Goal: Find specific page/section: Locate a particular part of the current website

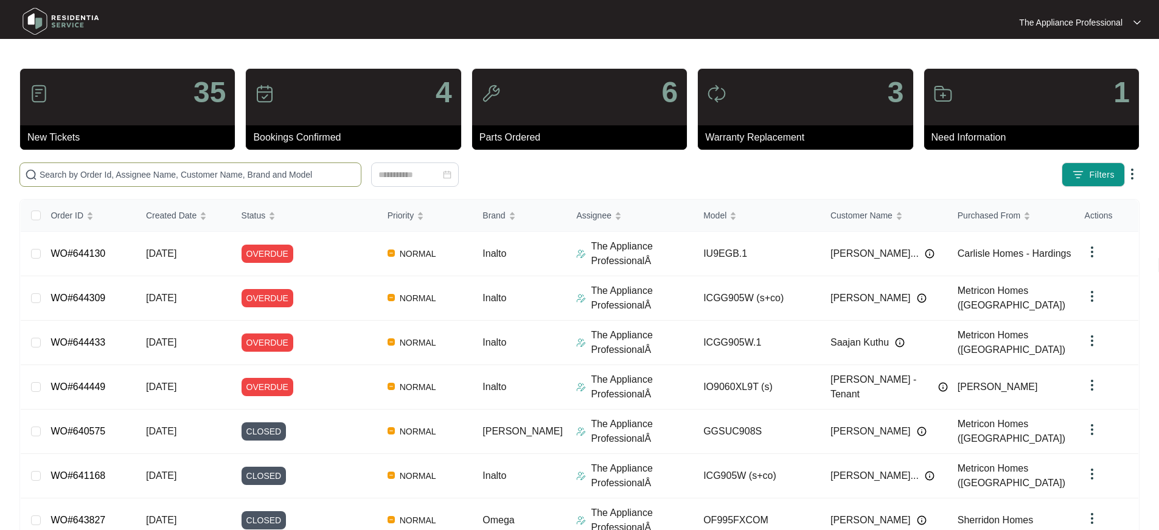
paste input "643827"
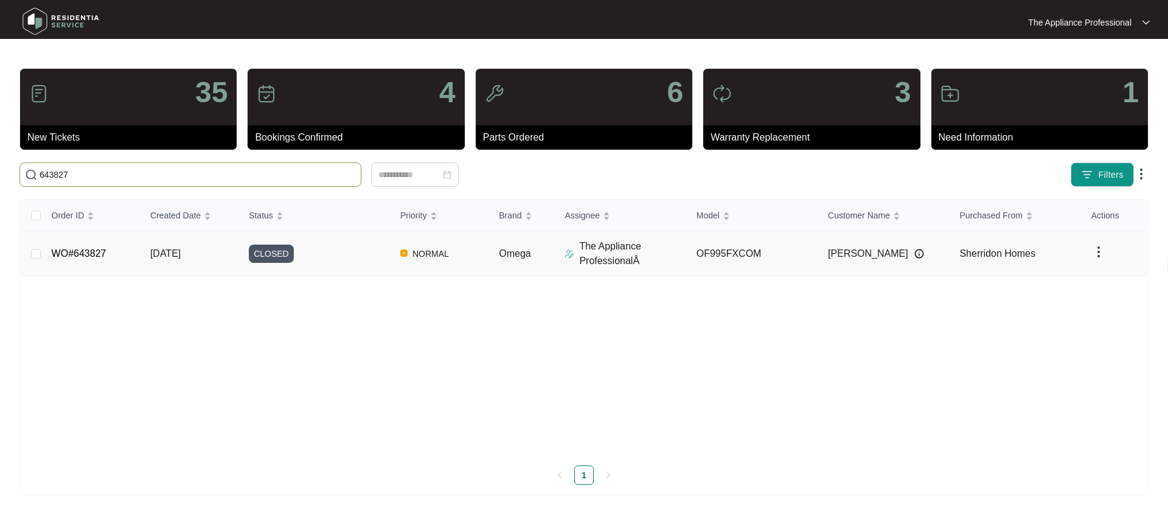
type input "643827"
click at [105, 252] on link "WO#643827" at bounding box center [79, 253] width 55 height 10
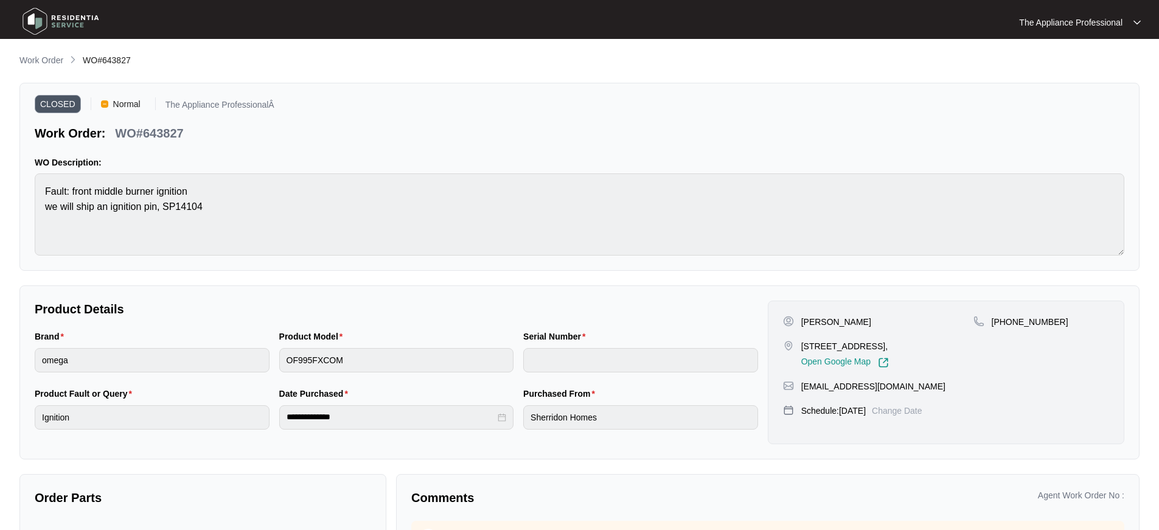
click at [40, 15] on img at bounding box center [60, 21] width 85 height 37
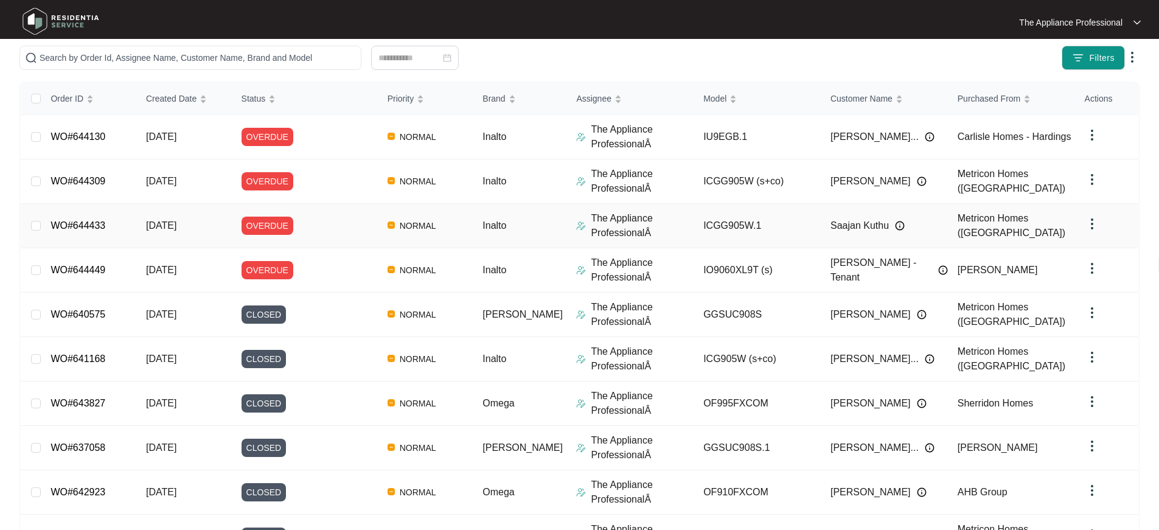
scroll to position [119, 0]
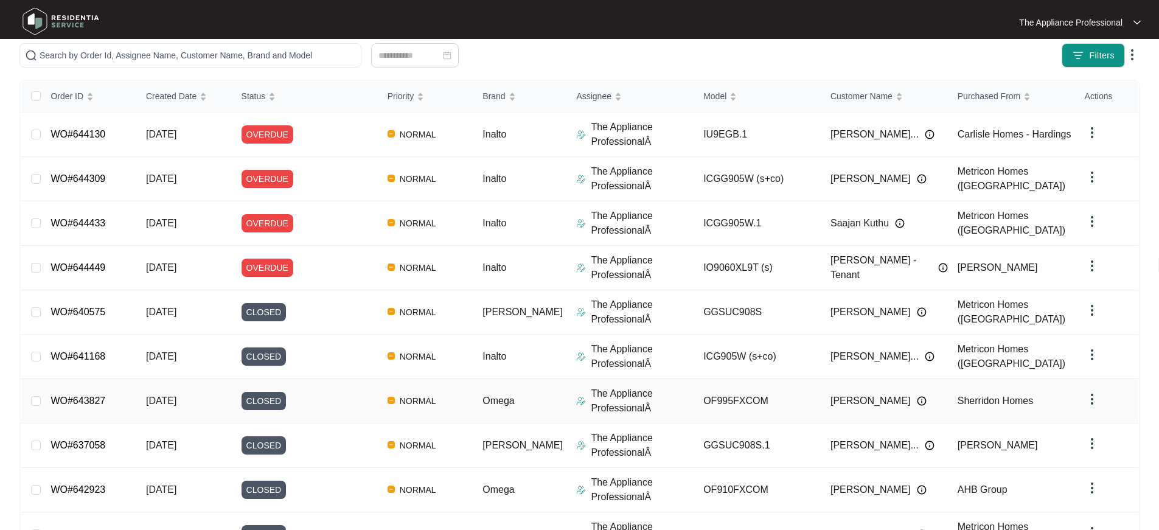
click at [176, 397] on span "[DATE]" at bounding box center [161, 400] width 30 height 10
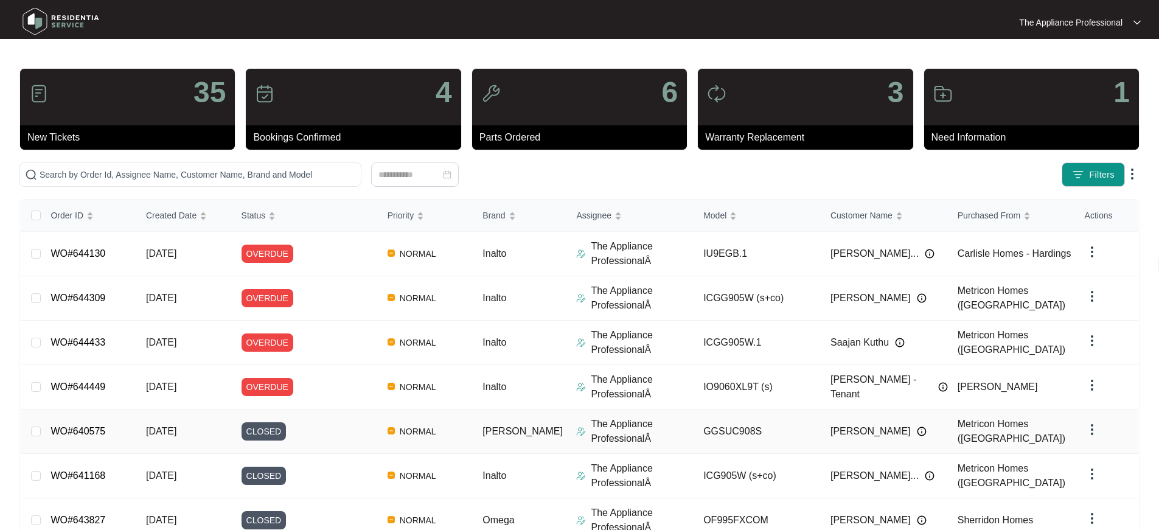
click at [176, 427] on span "[DATE]" at bounding box center [161, 431] width 30 height 10
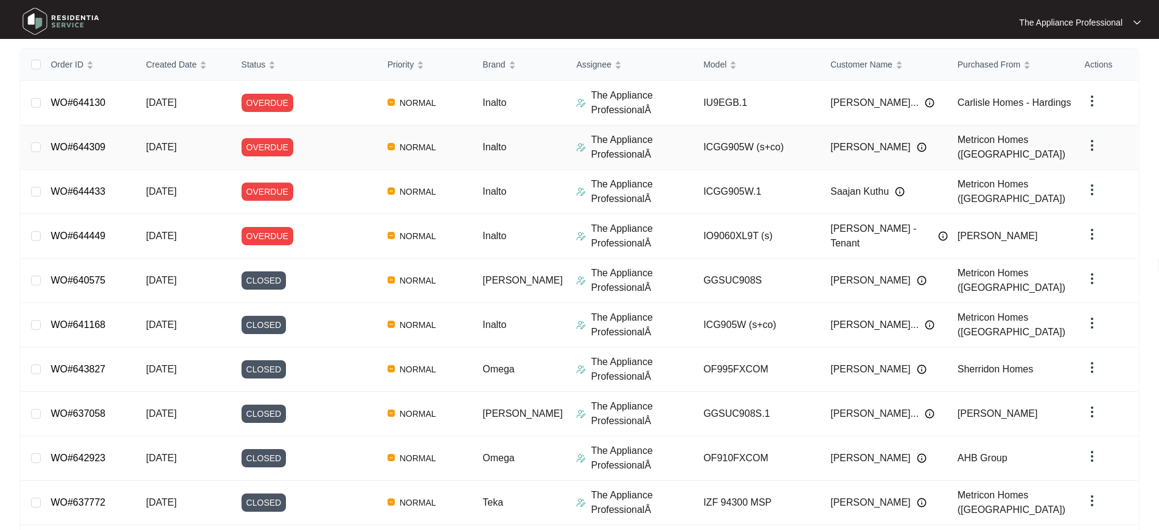
scroll to position [170, 0]
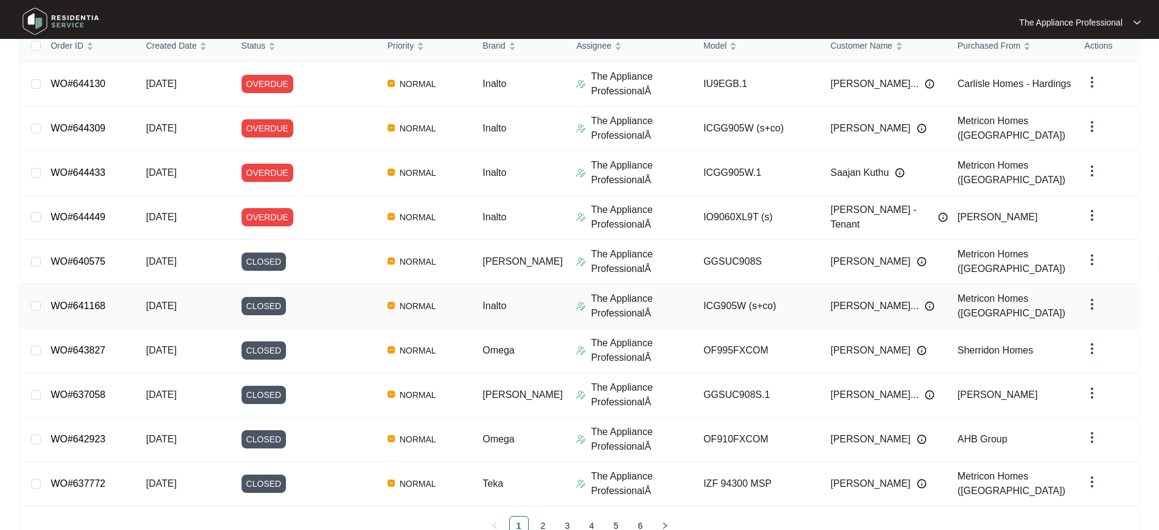
click at [203, 308] on td "[DATE]" at bounding box center [184, 306] width 96 height 44
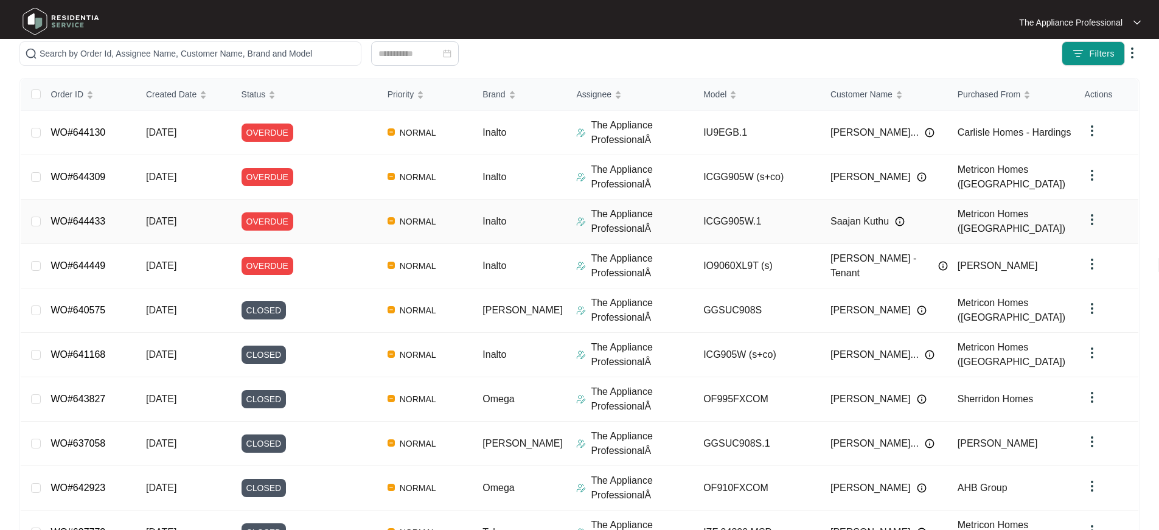
scroll to position [205, 0]
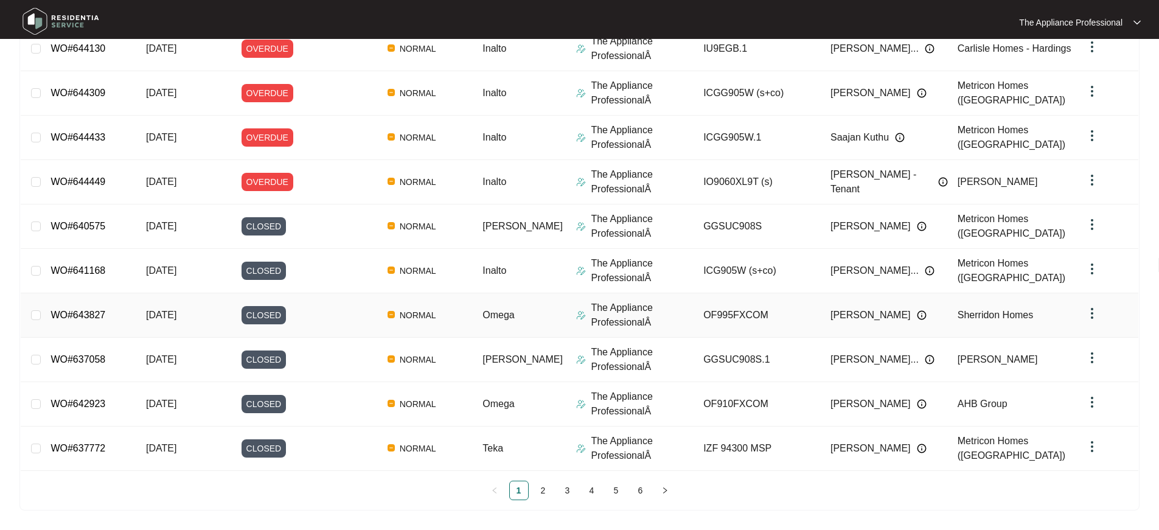
click at [164, 310] on span "[DATE]" at bounding box center [161, 315] width 30 height 10
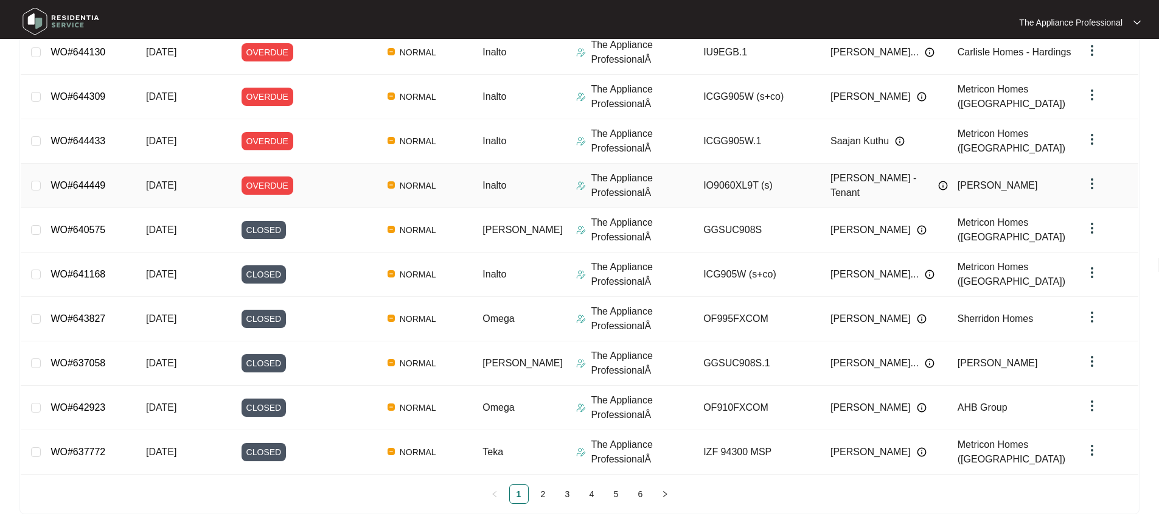
scroll to position [205, 0]
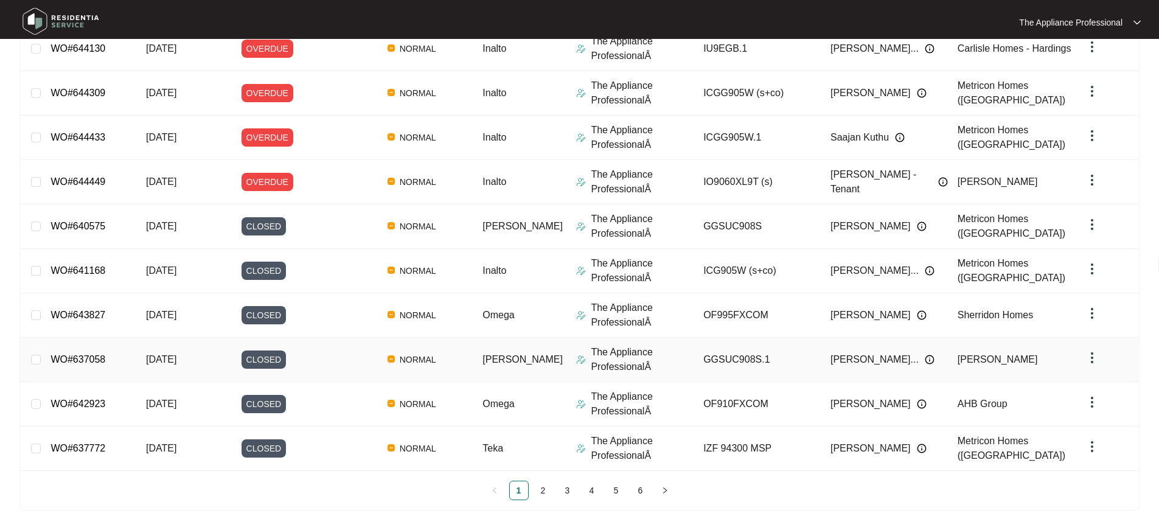
click at [249, 365] on span "CLOSED" at bounding box center [264, 359] width 45 height 18
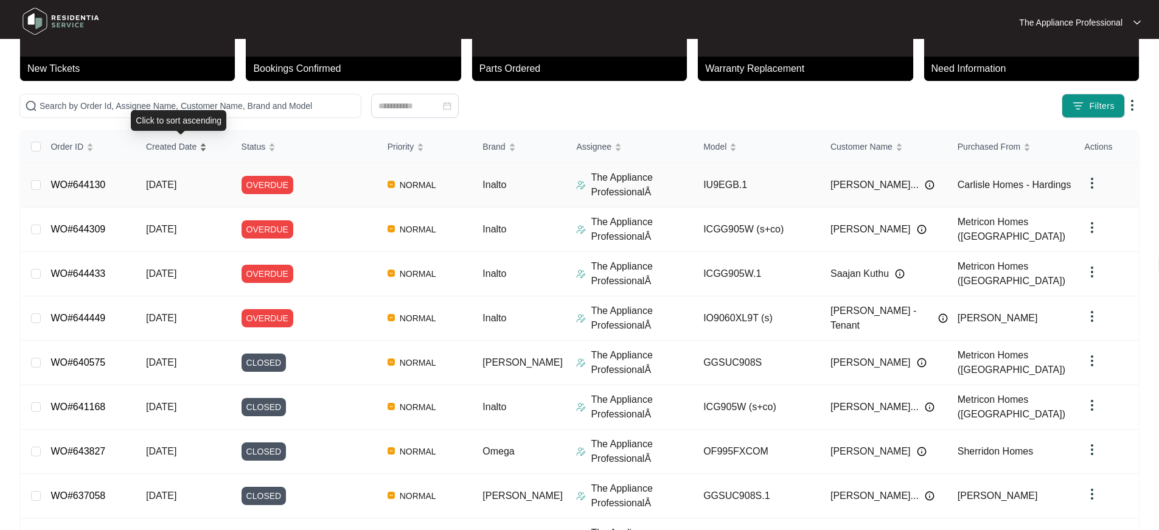
scroll to position [205, 0]
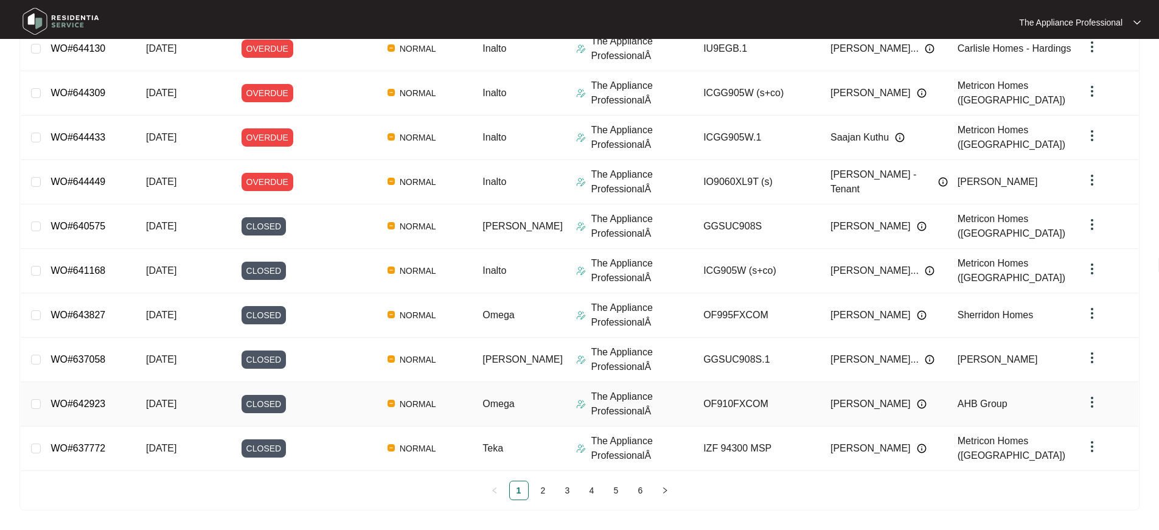
click at [253, 406] on span "CLOSED" at bounding box center [264, 404] width 45 height 18
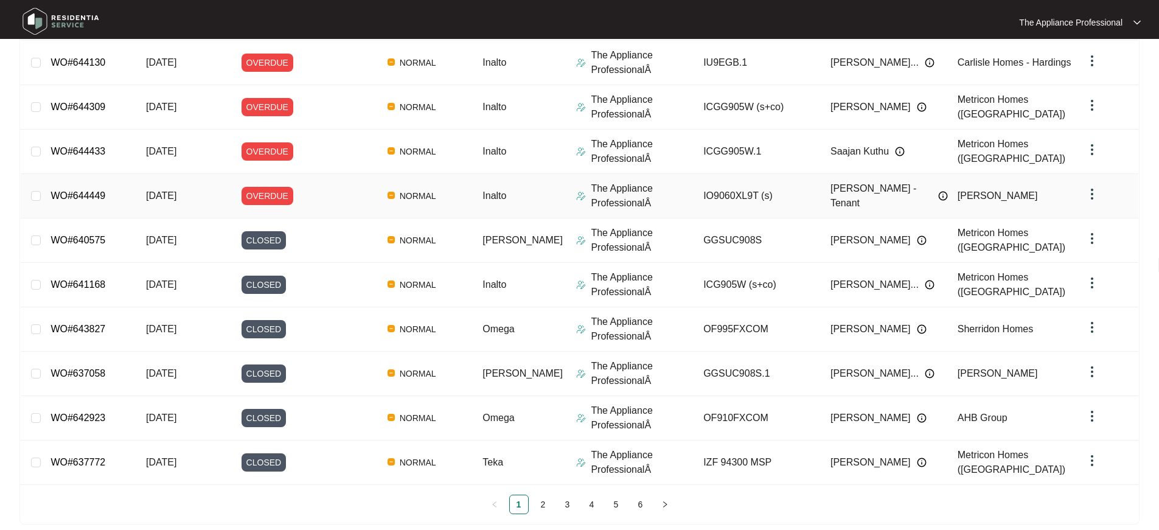
scroll to position [205, 0]
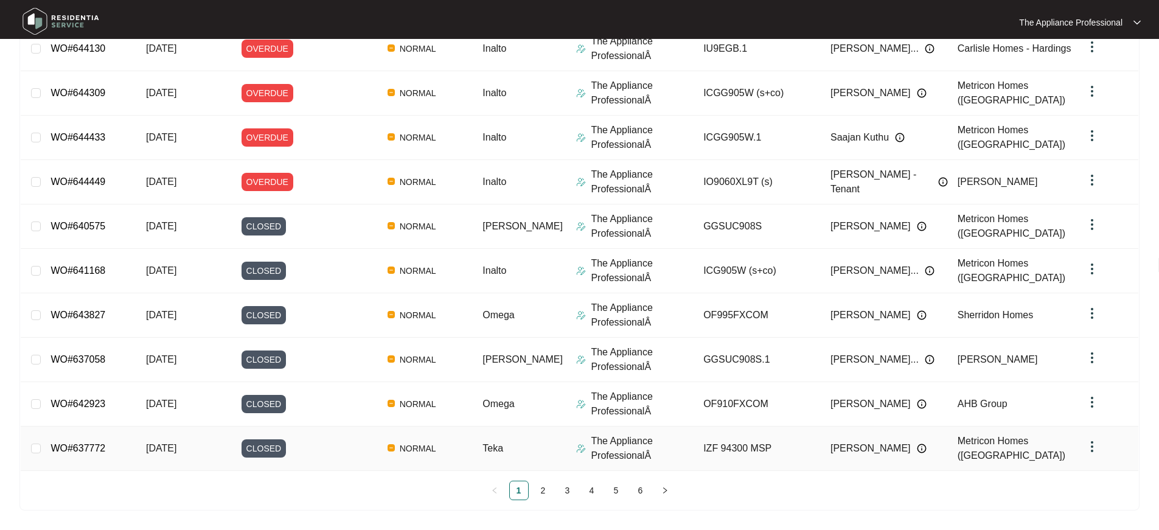
click at [274, 448] on span "CLOSED" at bounding box center [264, 448] width 45 height 18
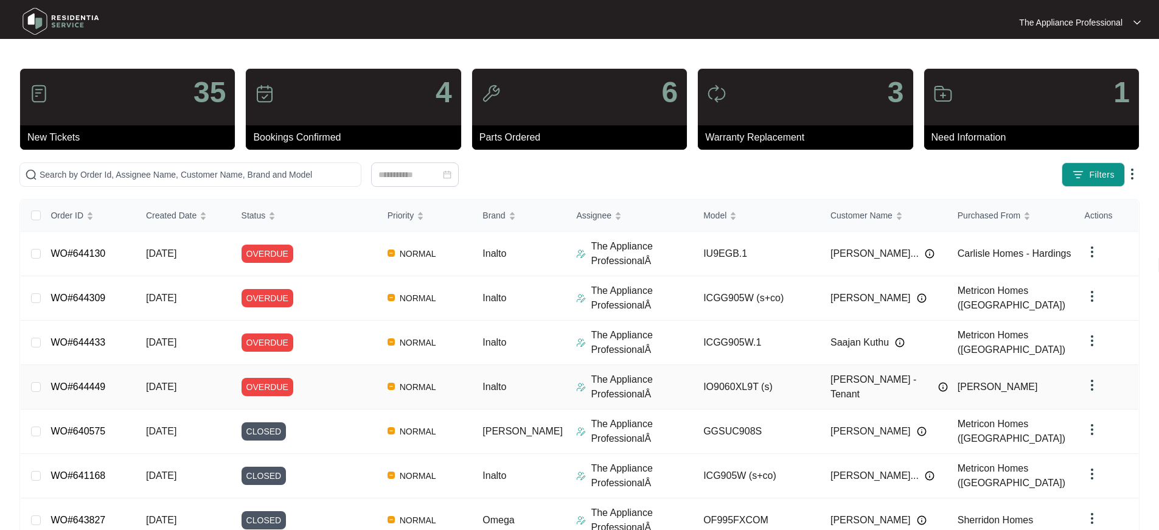
click at [159, 382] on span "[DATE]" at bounding box center [161, 386] width 30 height 10
click at [176, 344] on span "[DATE]" at bounding box center [161, 342] width 30 height 10
click at [176, 299] on span "[DATE]" at bounding box center [161, 298] width 30 height 10
click at [176, 253] on span "[DATE]" at bounding box center [161, 253] width 30 height 10
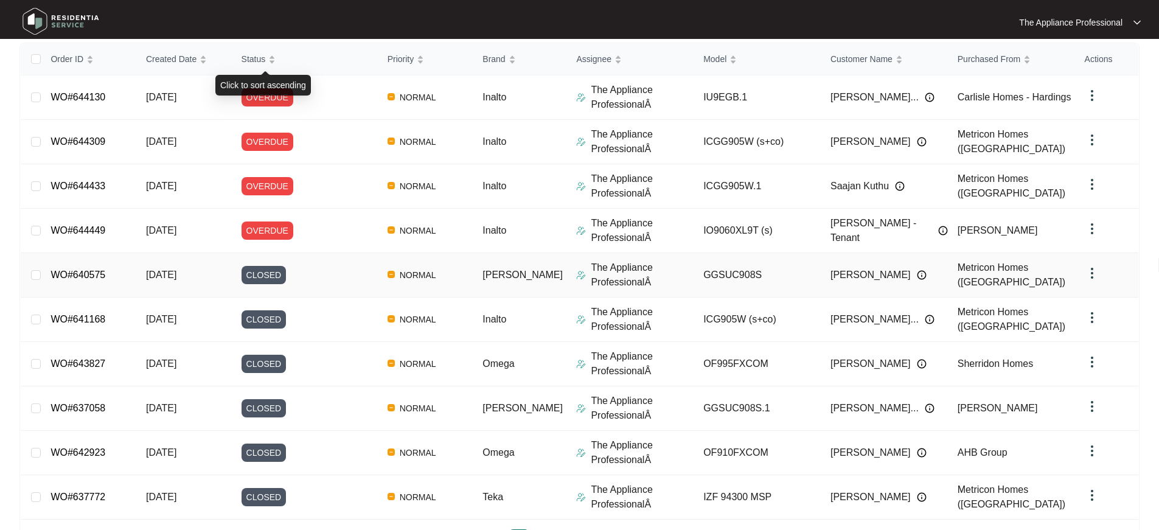
scroll to position [205, 0]
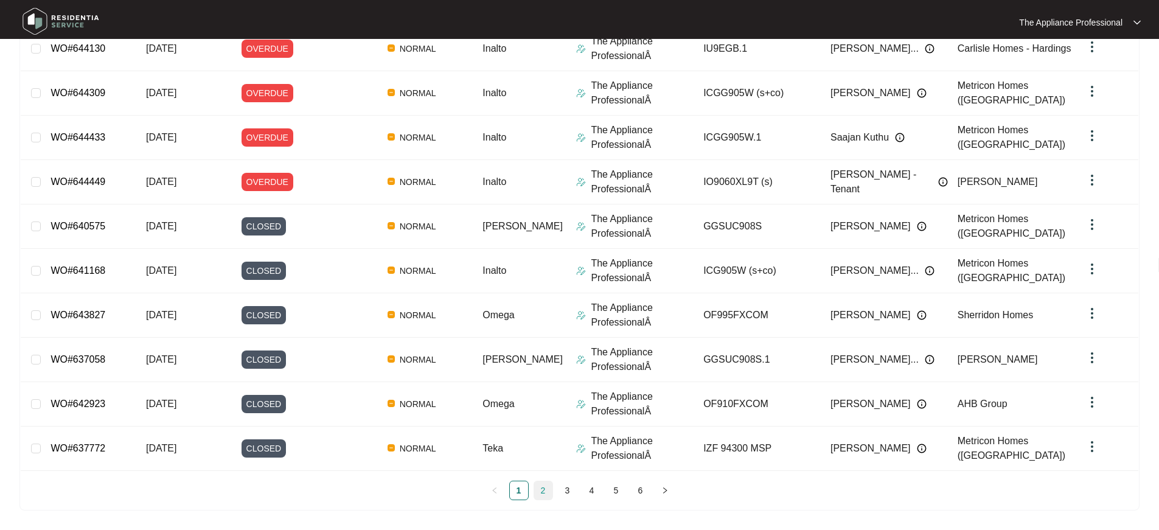
click at [548, 490] on link "2" at bounding box center [543, 490] width 18 height 18
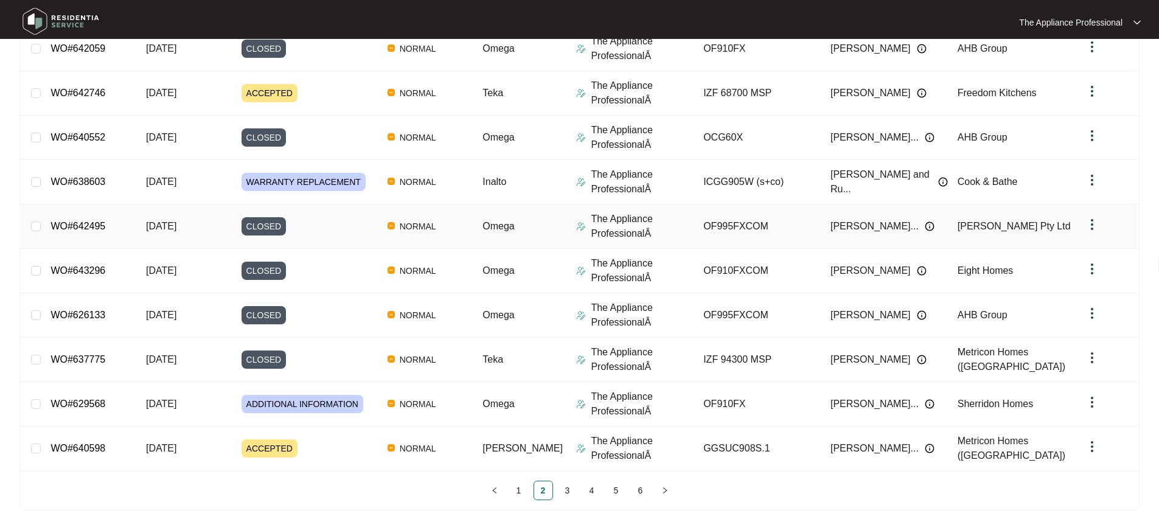
scroll to position [0, 0]
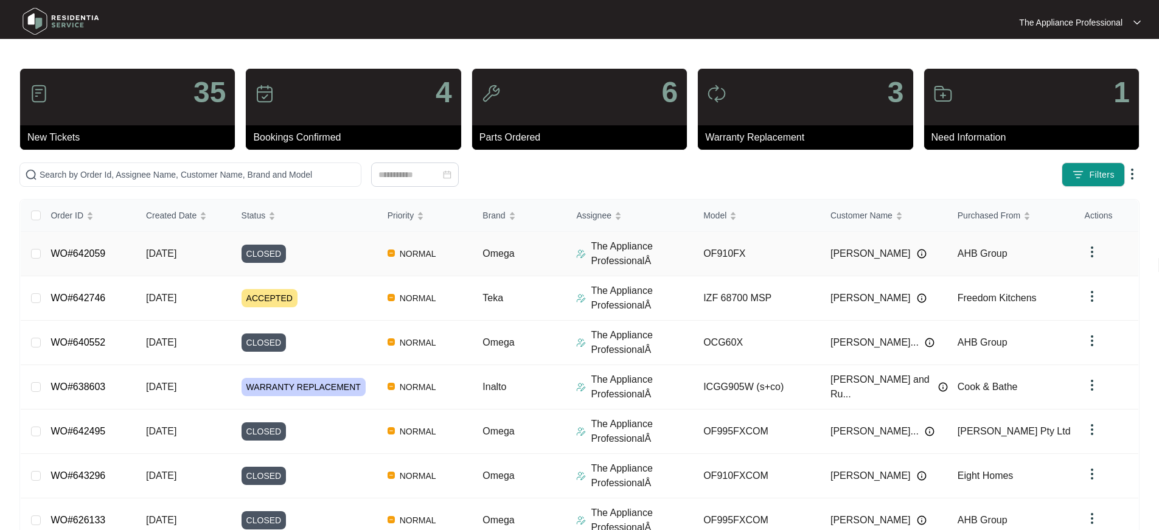
click at [287, 253] on span "CLOSED" at bounding box center [264, 254] width 45 height 18
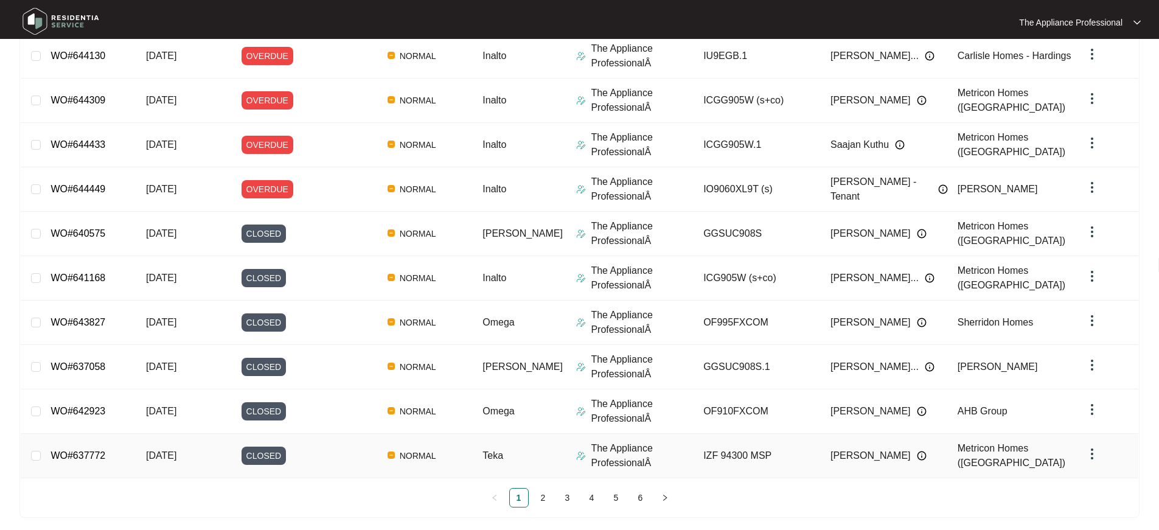
scroll to position [205, 0]
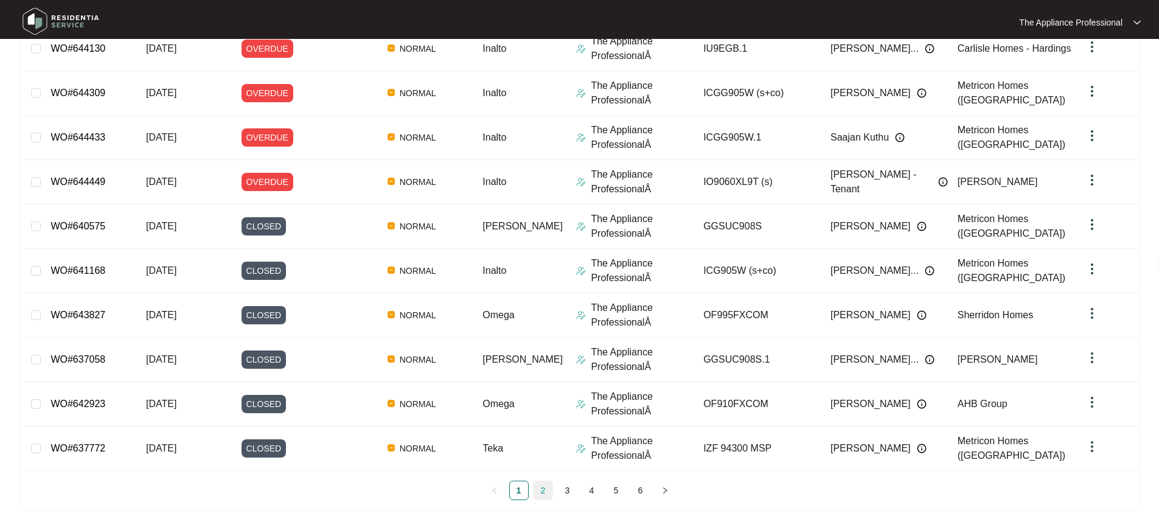
click at [546, 490] on link "2" at bounding box center [543, 490] width 18 height 18
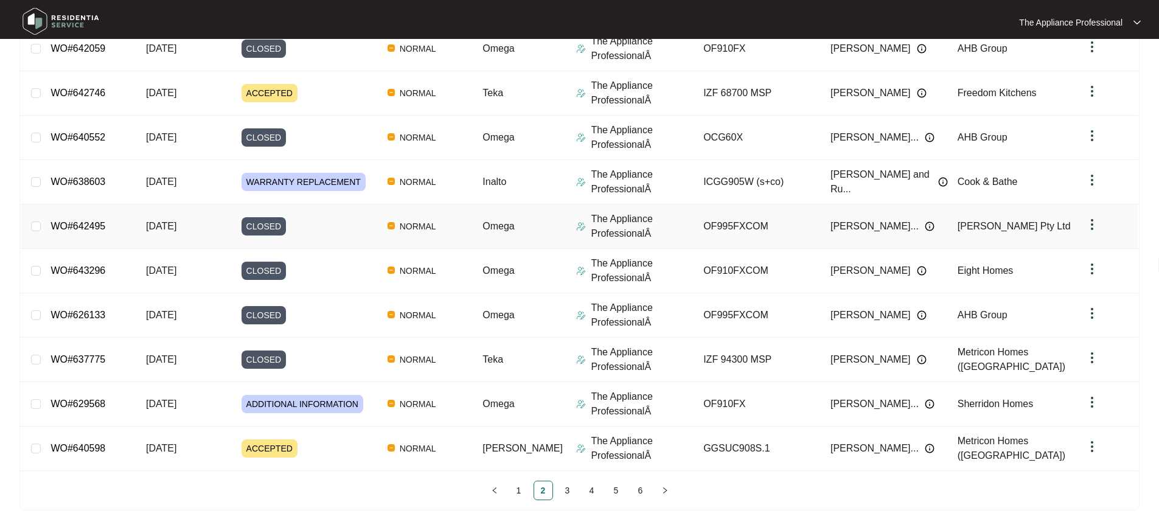
click at [273, 228] on span "CLOSED" at bounding box center [264, 226] width 45 height 18
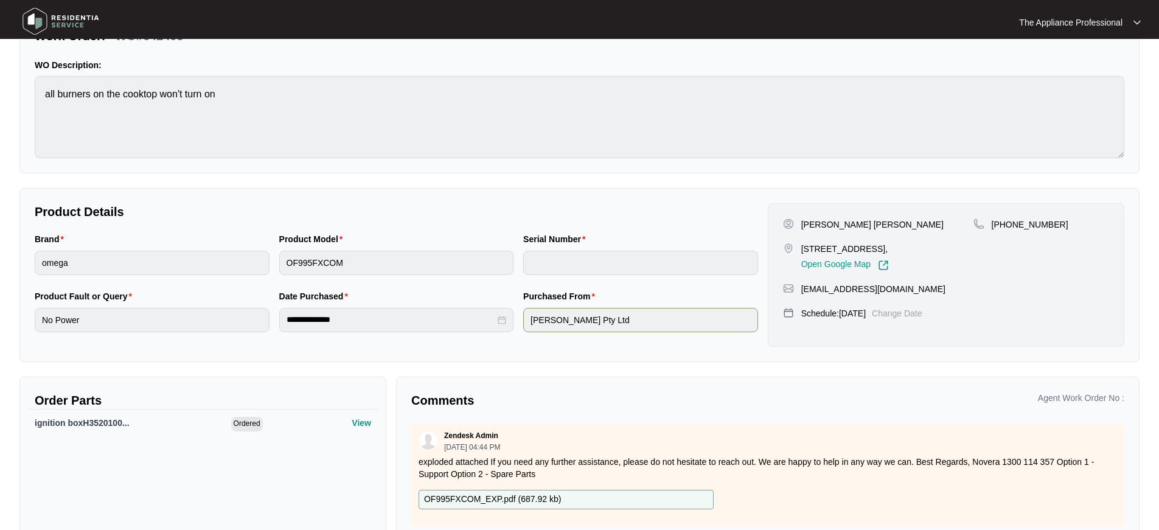
scroll to position [147, 0]
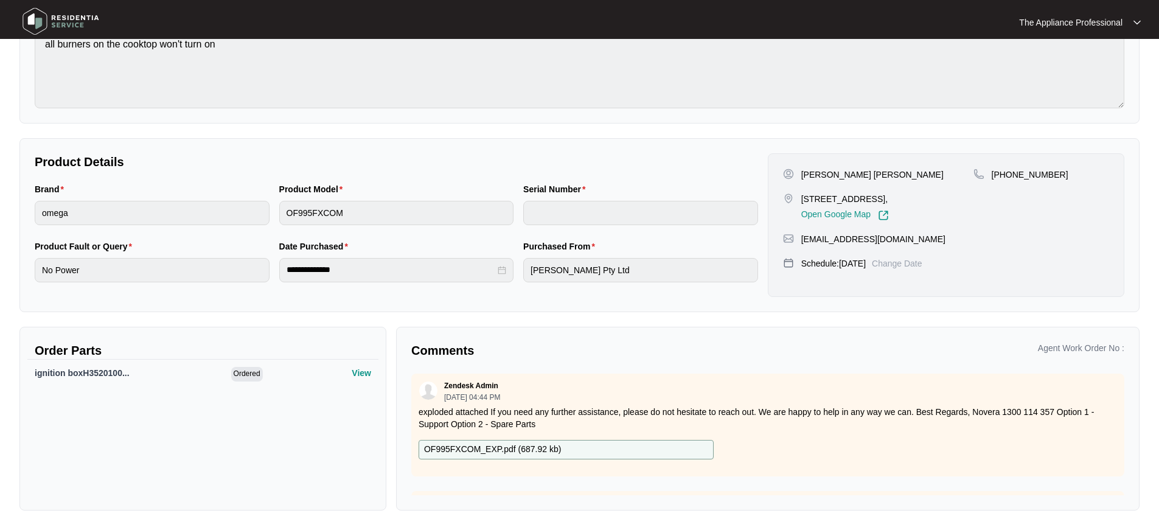
click at [467, 475] on div "Zendesk Admin [DATE] 04:44 PM exploded attached If you need any further assista…" at bounding box center [767, 425] width 713 height 103
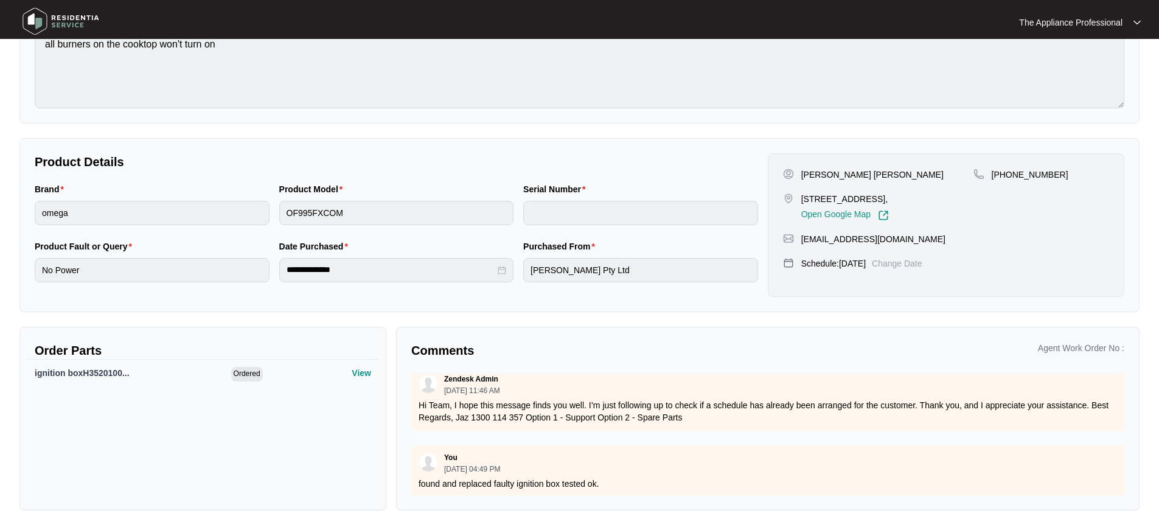
scroll to position [135, 0]
click at [887, 464] on div "You [DATE] 04:49 PM found and replaced faulty ignition box tested ok." at bounding box center [767, 470] width 713 height 52
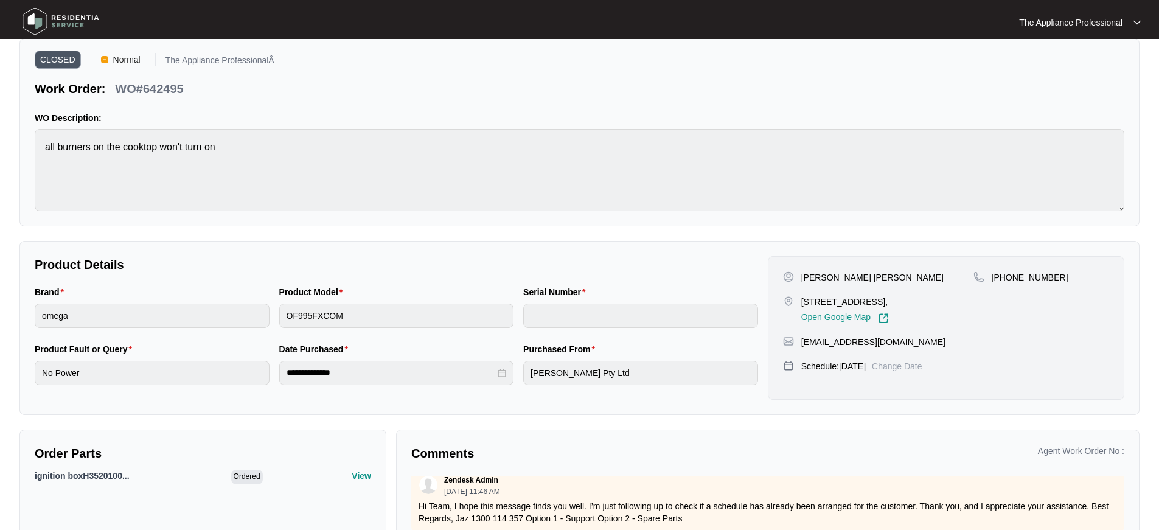
scroll to position [0, 0]
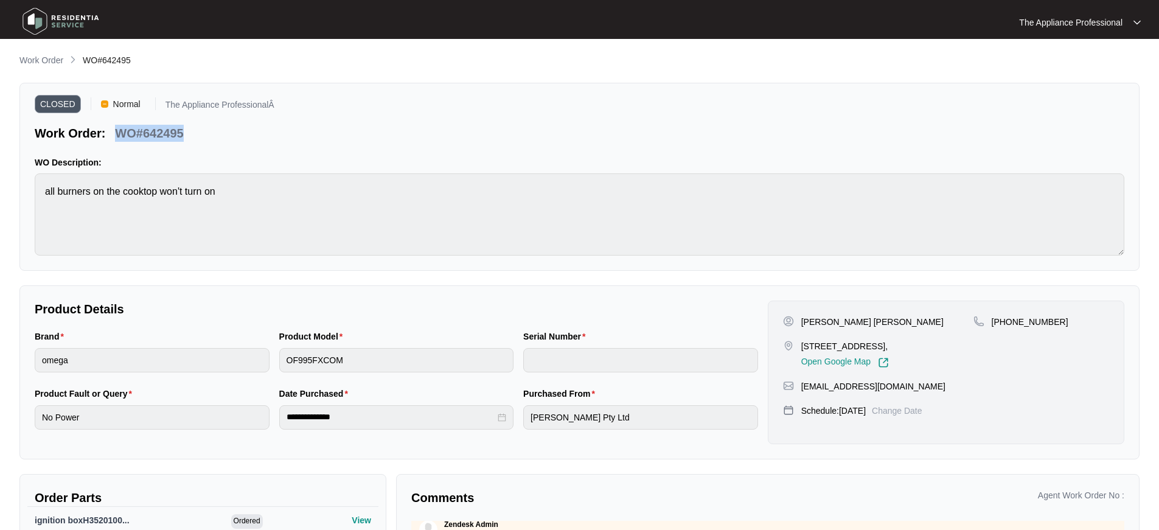
drag, startPoint x: 116, startPoint y: 131, endPoint x: 183, endPoint y: 133, distance: 67.0
click at [183, 133] on p "WO#642495" at bounding box center [149, 133] width 68 height 17
copy p "WO#642495"
